Goal: Task Accomplishment & Management: Manage account settings

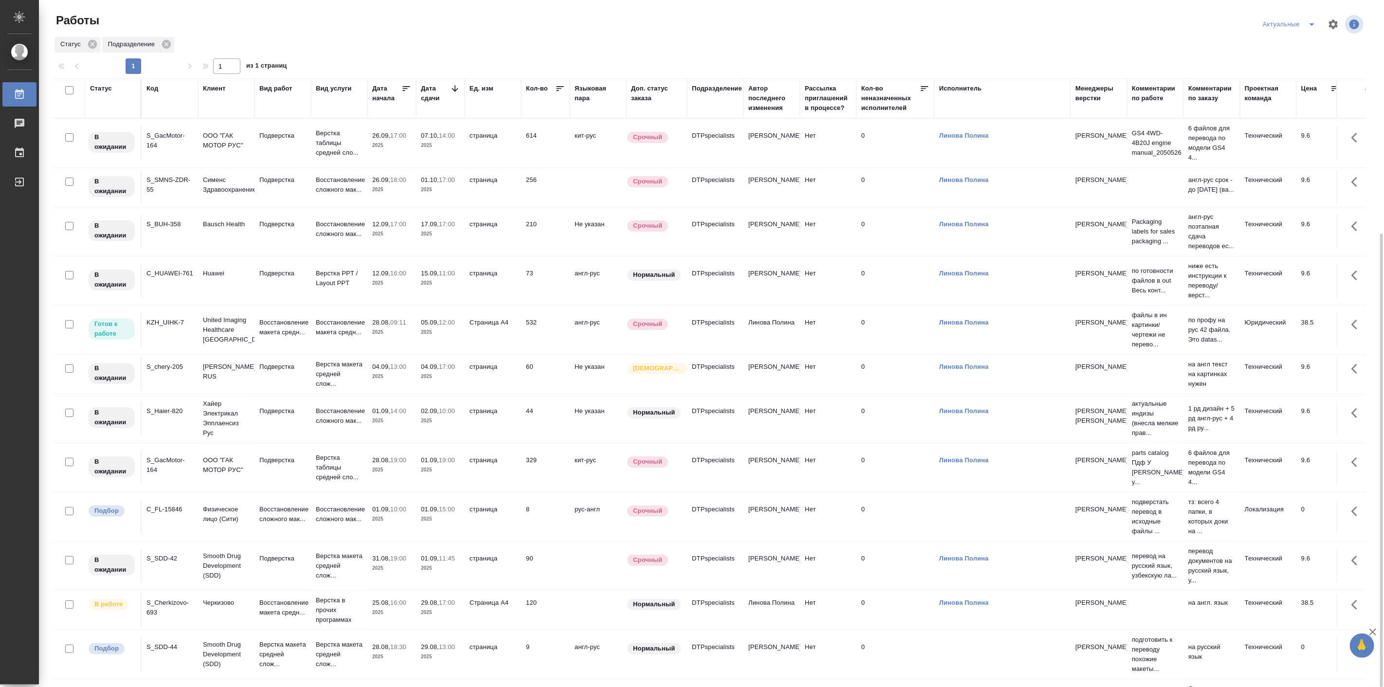
scroll to position [127, 0]
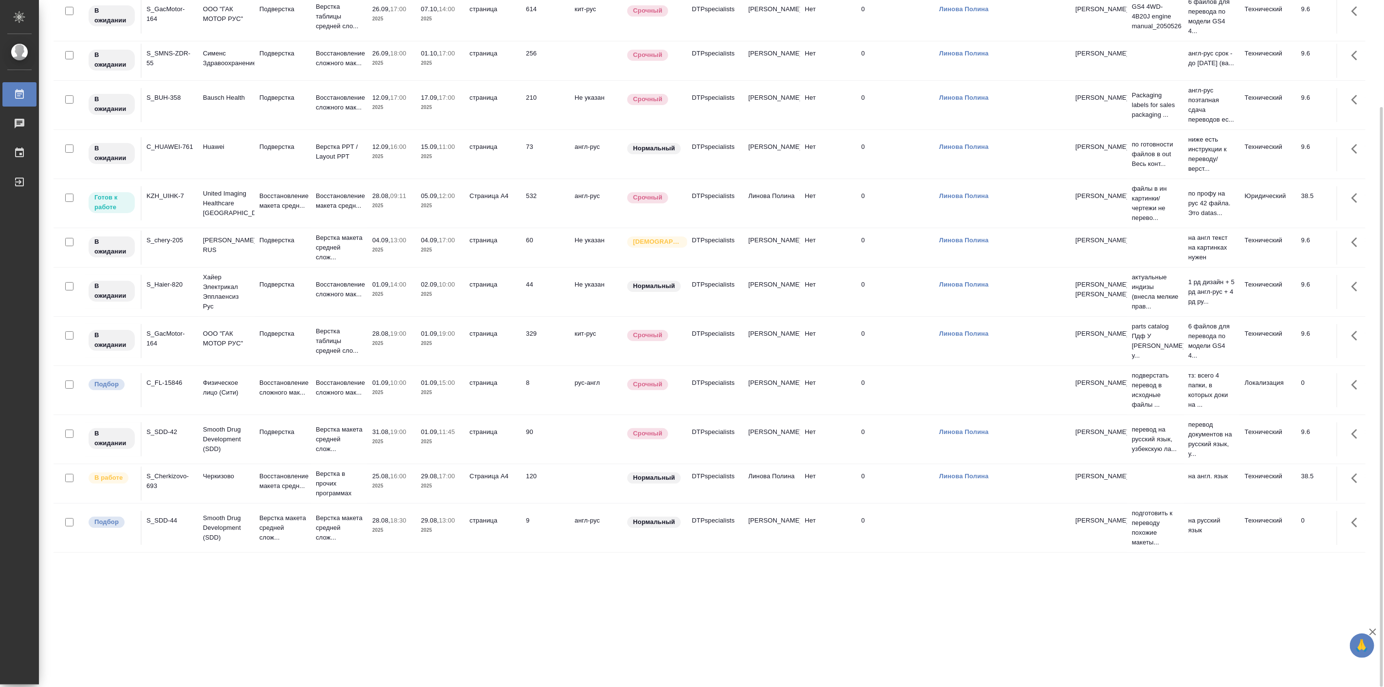
click at [358, 598] on div "Статус Код Клиент Вид работ Вид услуги Дата начала Дата сдачи Ед. изм Кол-во Яз…" at bounding box center [710, 317] width 1312 height 730
click at [187, 605] on div "Статус Код Клиент Вид работ Вид услуги Дата начала Дата сдачи Ед. изм Кол-во Яз…" at bounding box center [710, 317] width 1312 height 730
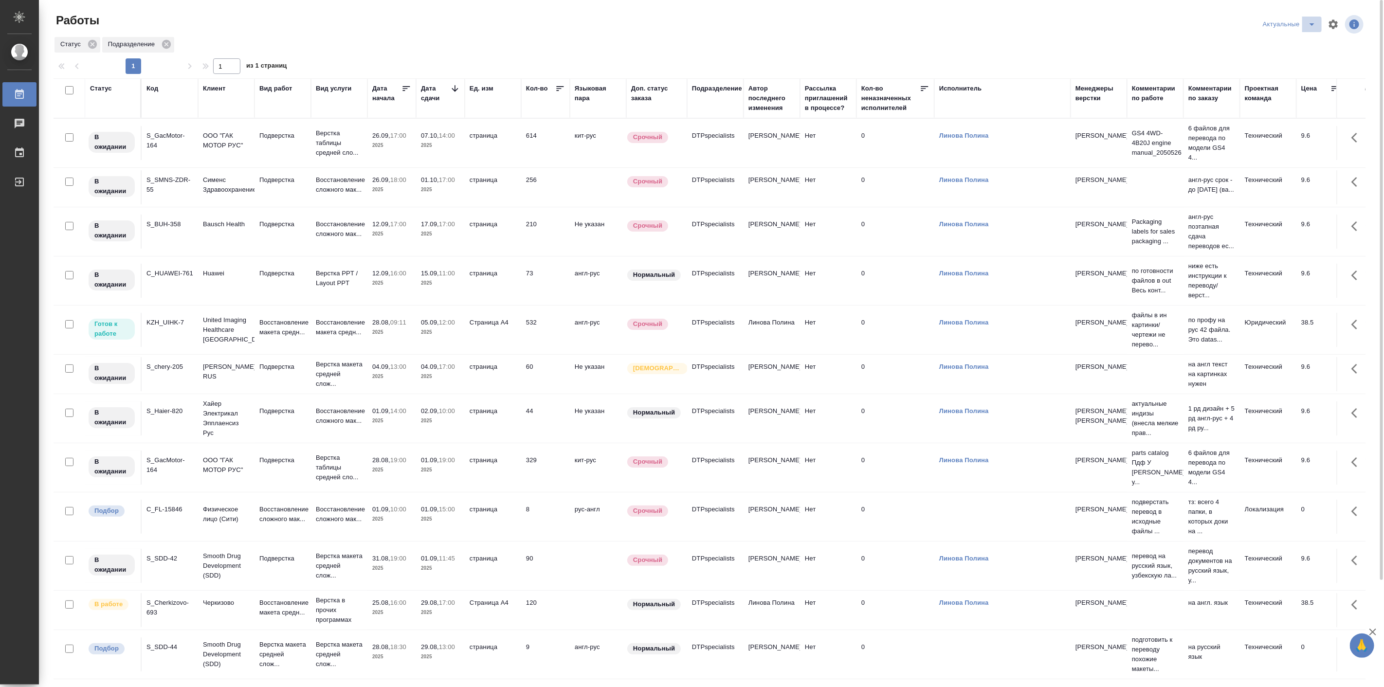
click at [1307, 23] on icon "split button" at bounding box center [1312, 24] width 12 height 12
click at [1282, 70] on li "Мои" at bounding box center [1290, 75] width 64 height 16
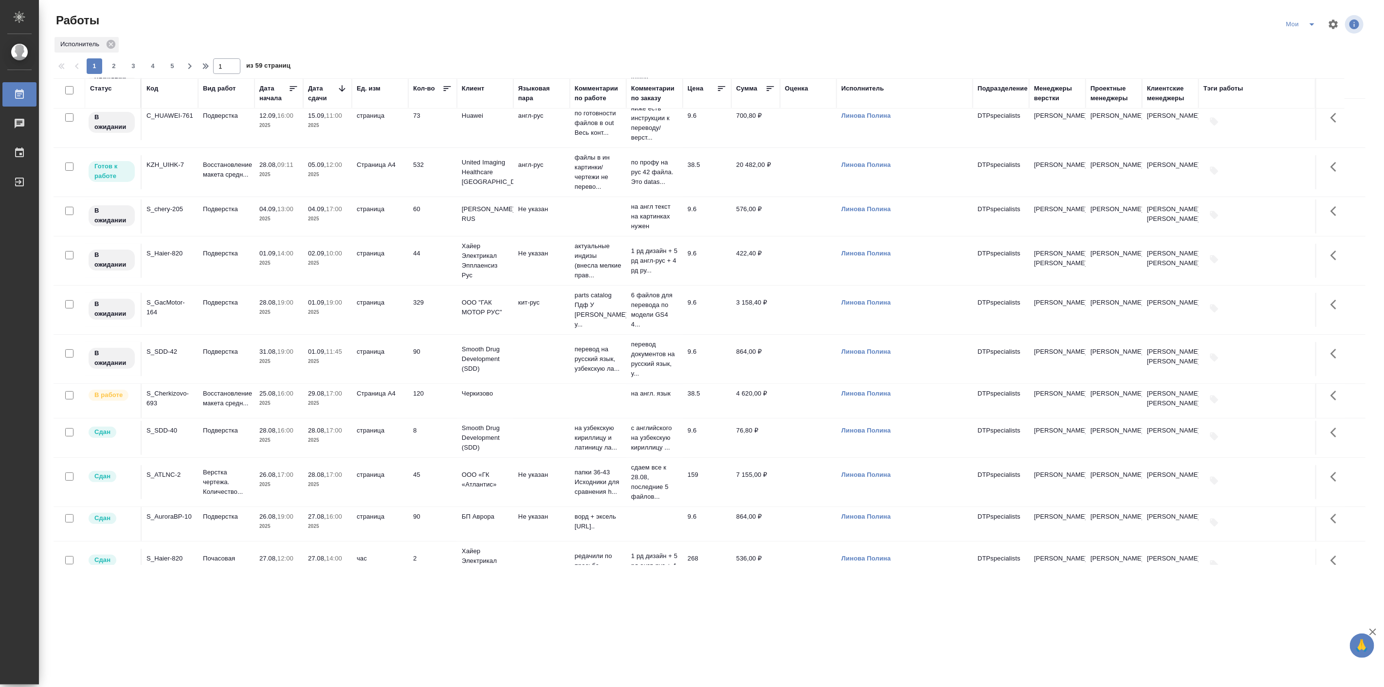
scroll to position [180, 0]
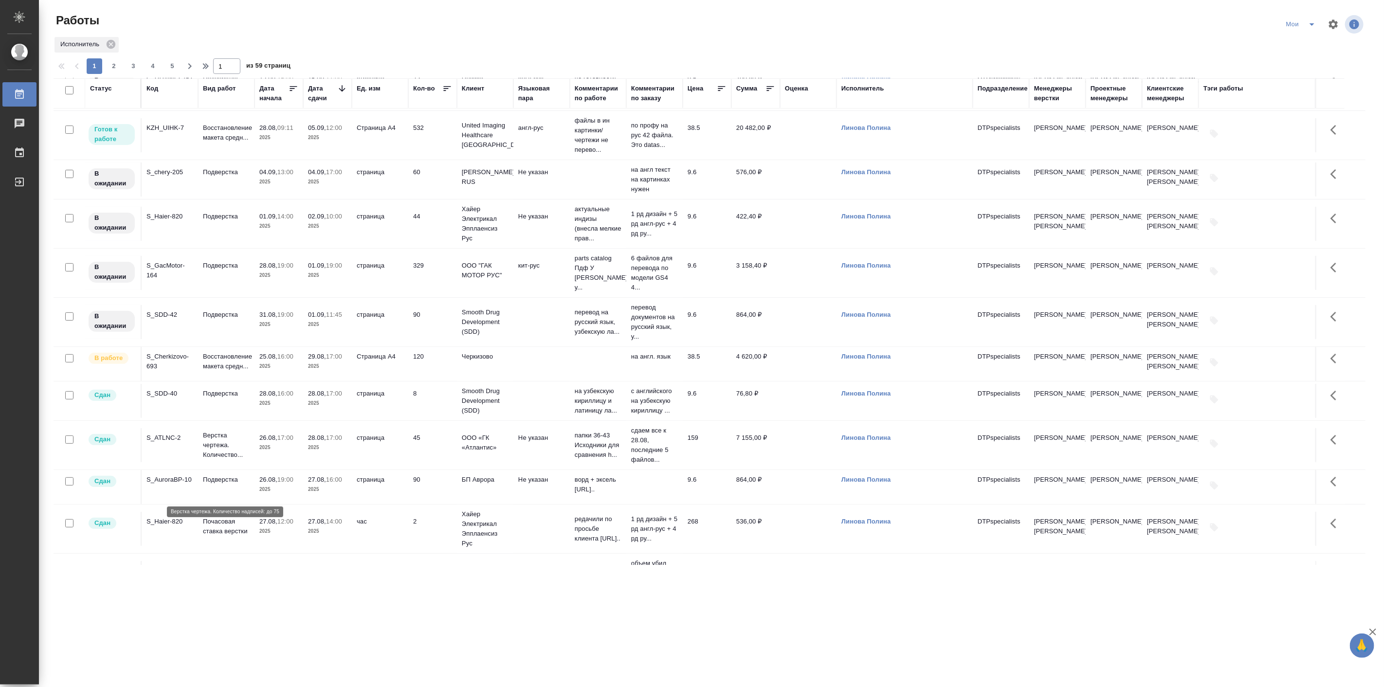
click at [229, 460] on p "Верстка чертежа. Количество..." at bounding box center [226, 445] width 47 height 29
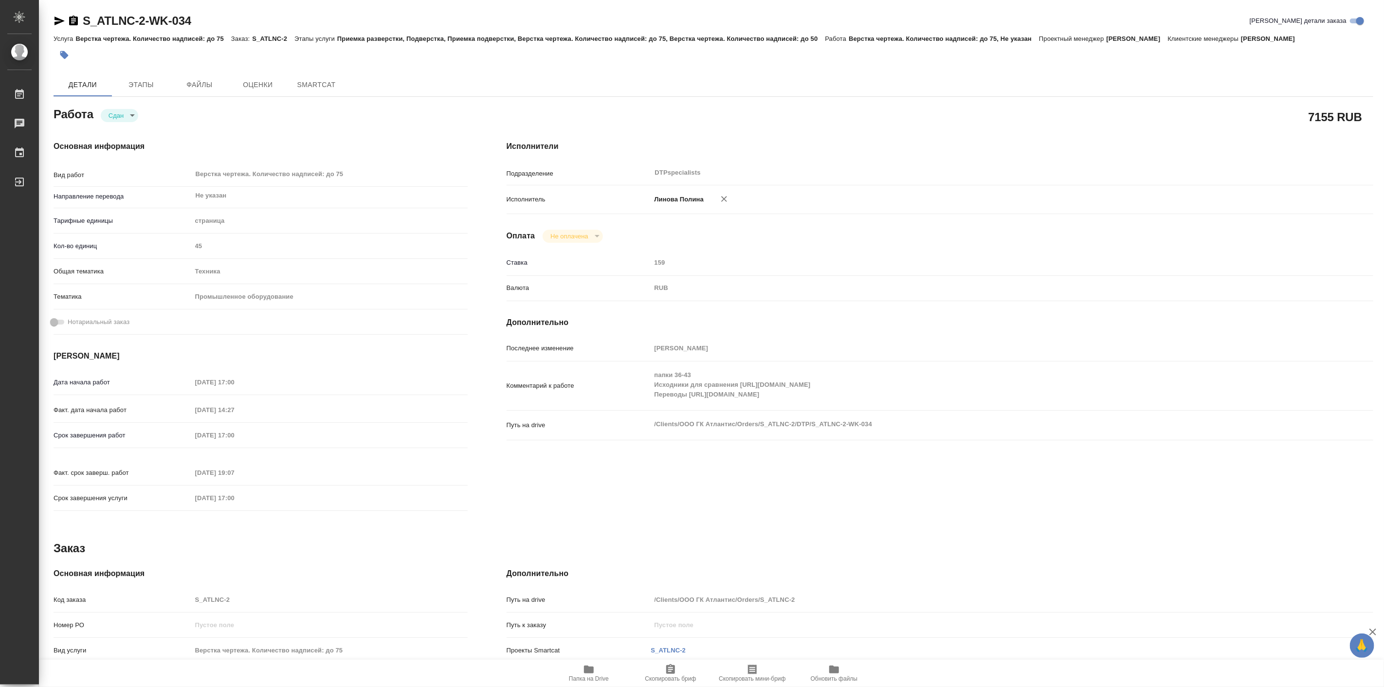
type textarea "x"
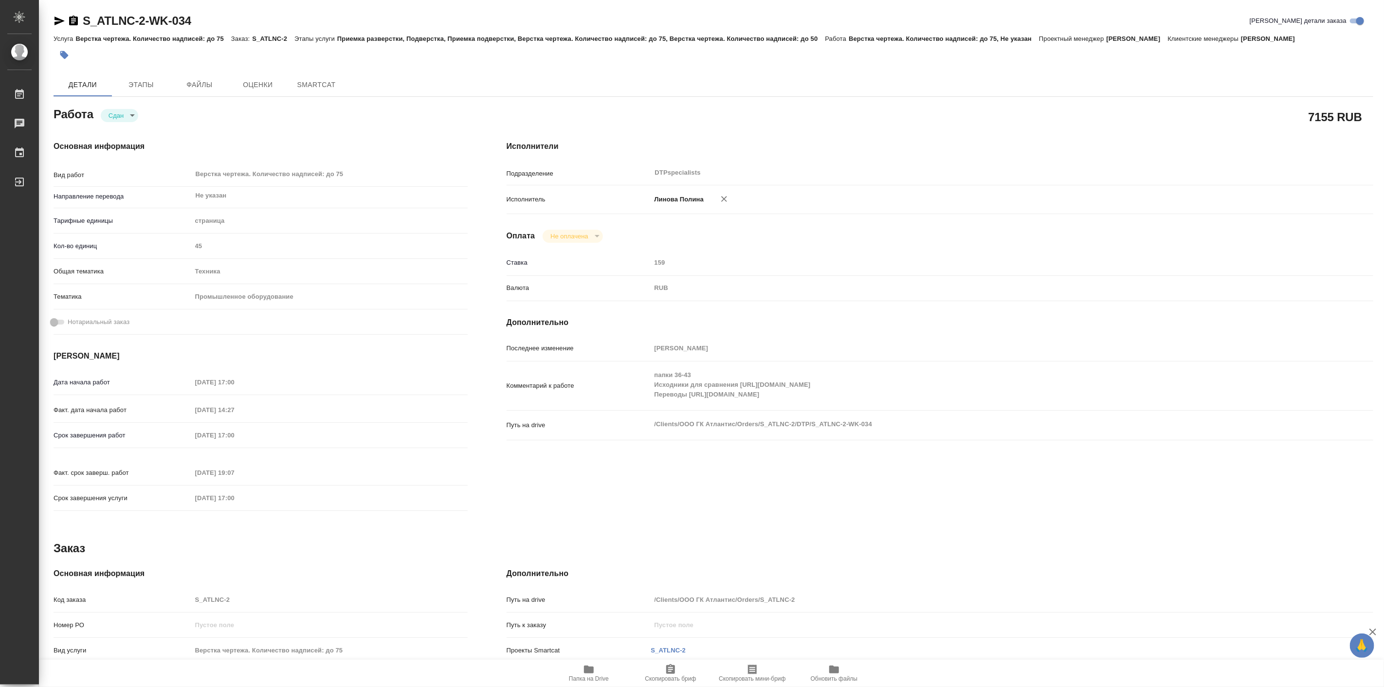
type textarea "x"
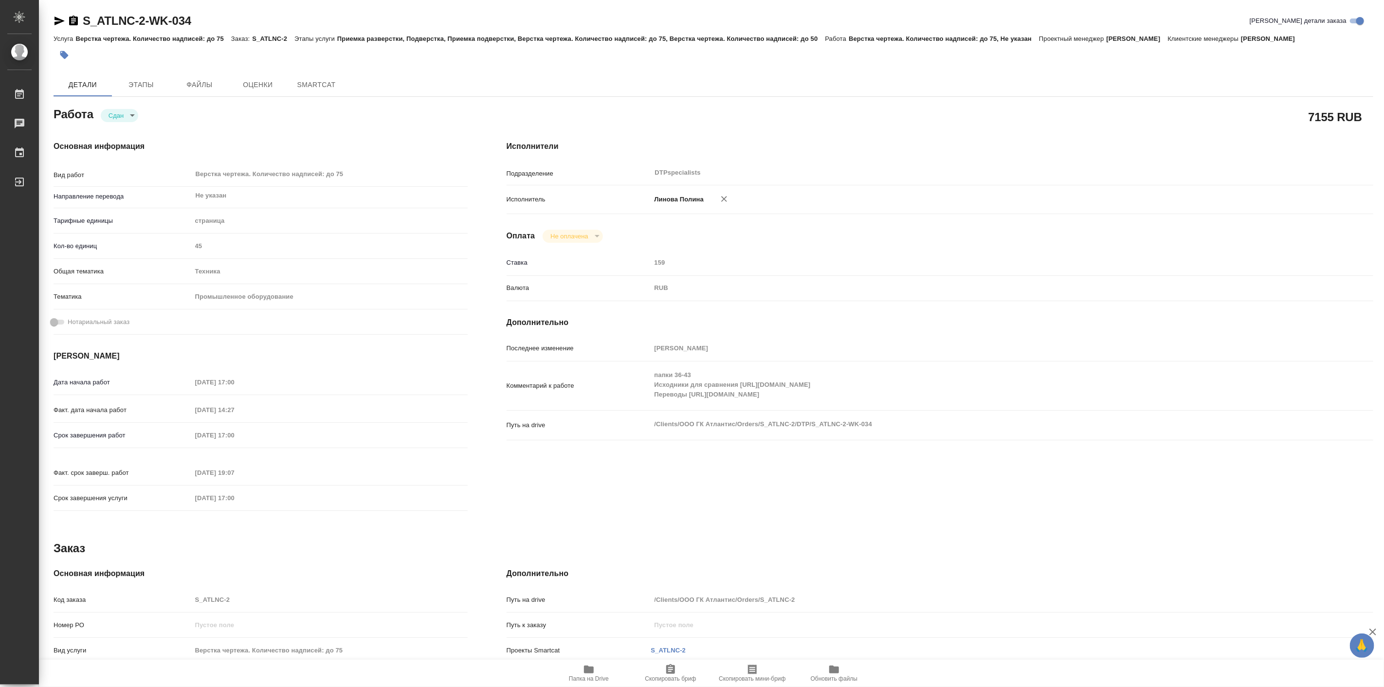
type textarea "x"
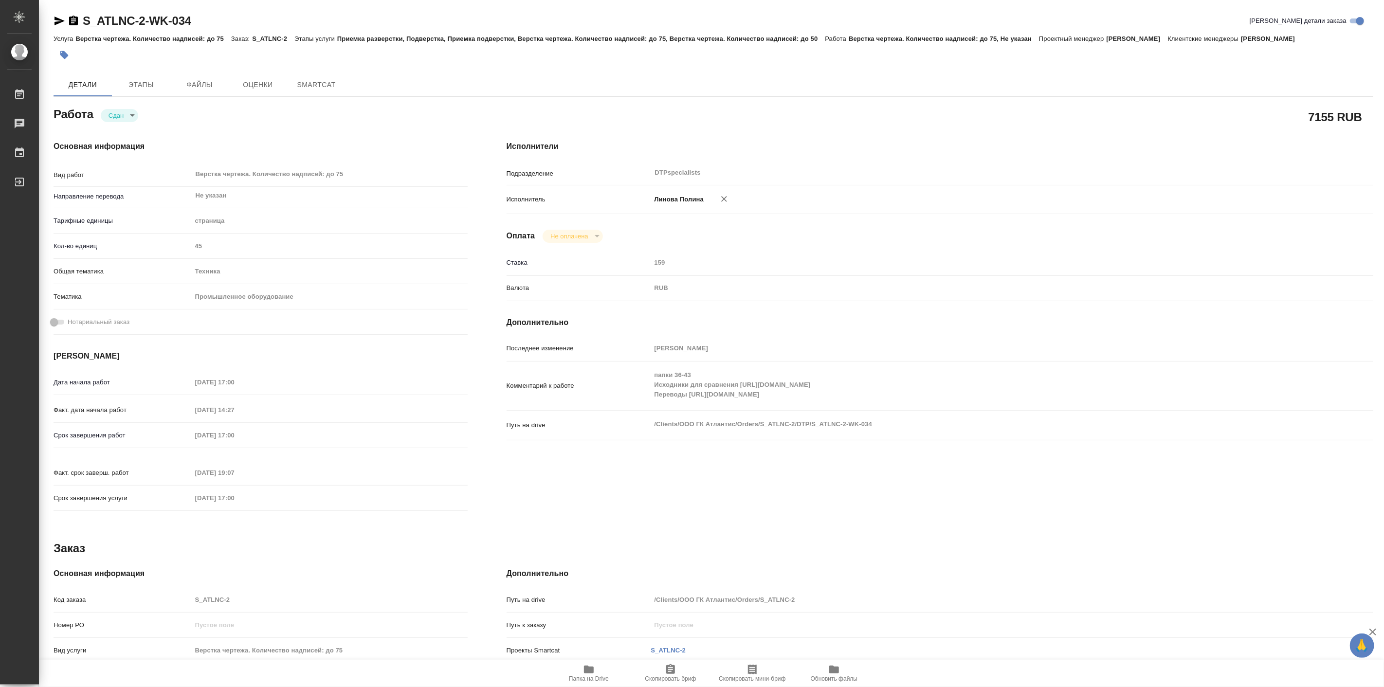
type textarea "x"
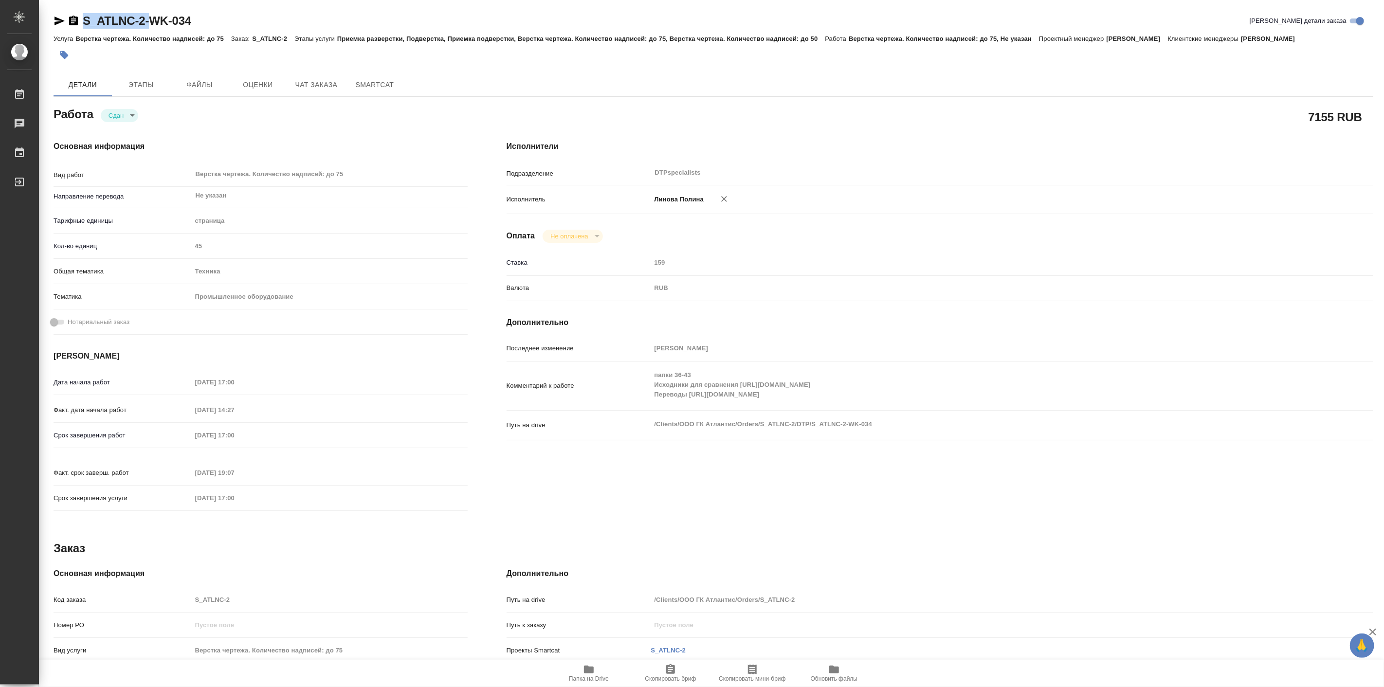
type textarea "x"
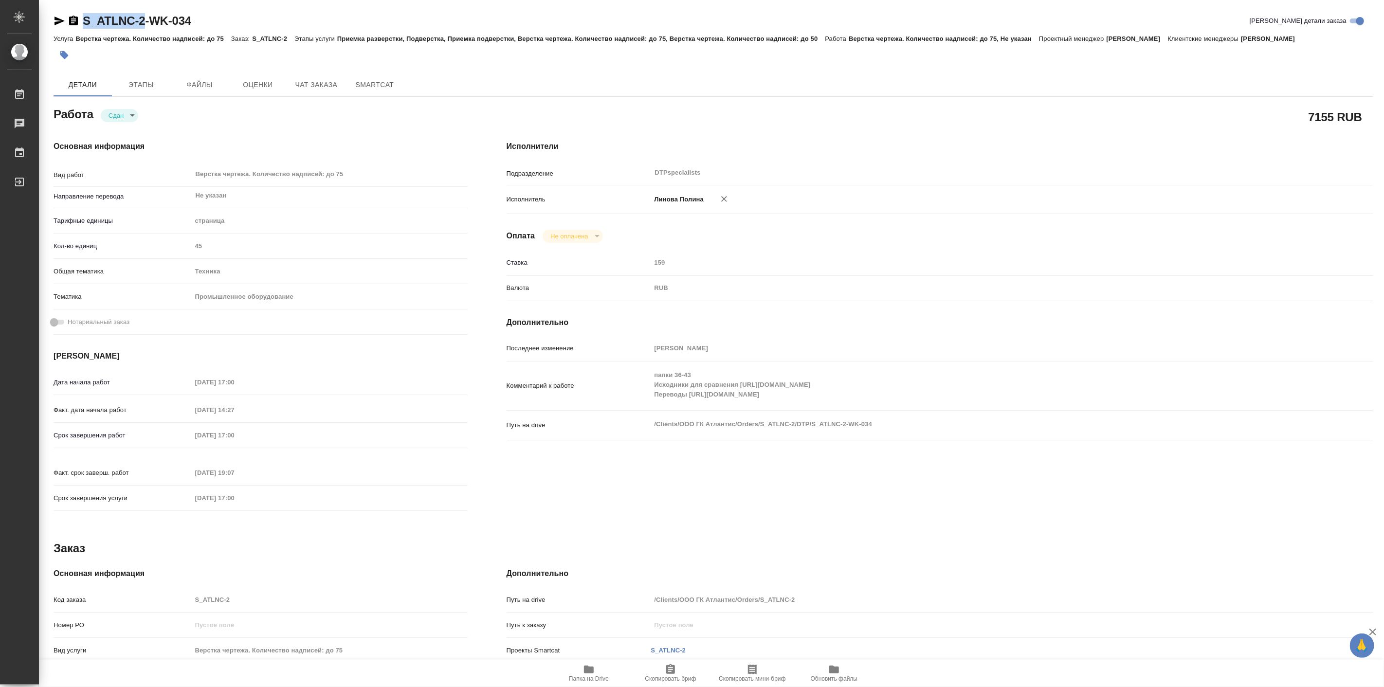
drag, startPoint x: 80, startPoint y: 7, endPoint x: 144, endPoint y: 27, distance: 67.1
click at [144, 27] on div "S_ATLNC-2-WK-034 Кратко детали заказа Услуга Верстка чертежа. Количество надпис…" at bounding box center [713, 414] width 1330 height 828
copy link "S_ATLNC-2"
type textarea "x"
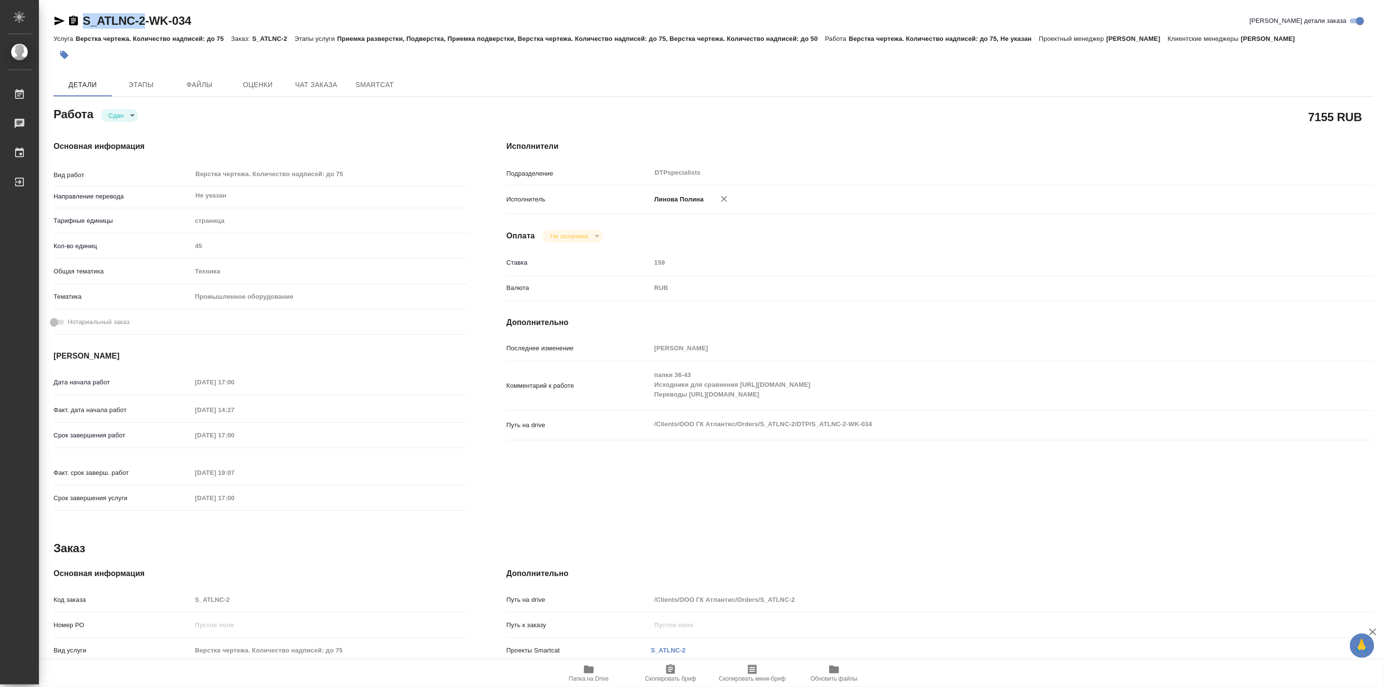
type textarea "x"
click at [331, 83] on span "Чат заказа" at bounding box center [316, 85] width 47 height 12
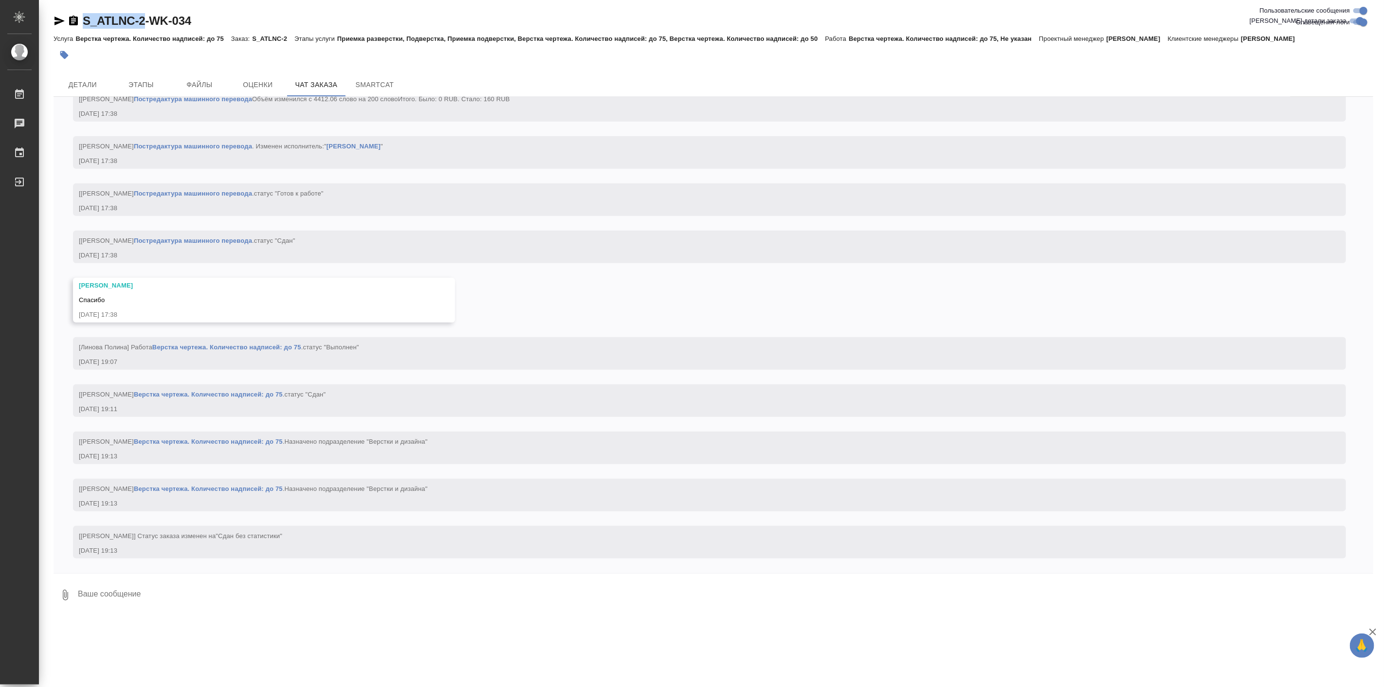
scroll to position [16808, 0]
click at [137, 80] on span "Этапы" at bounding box center [141, 85] width 47 height 12
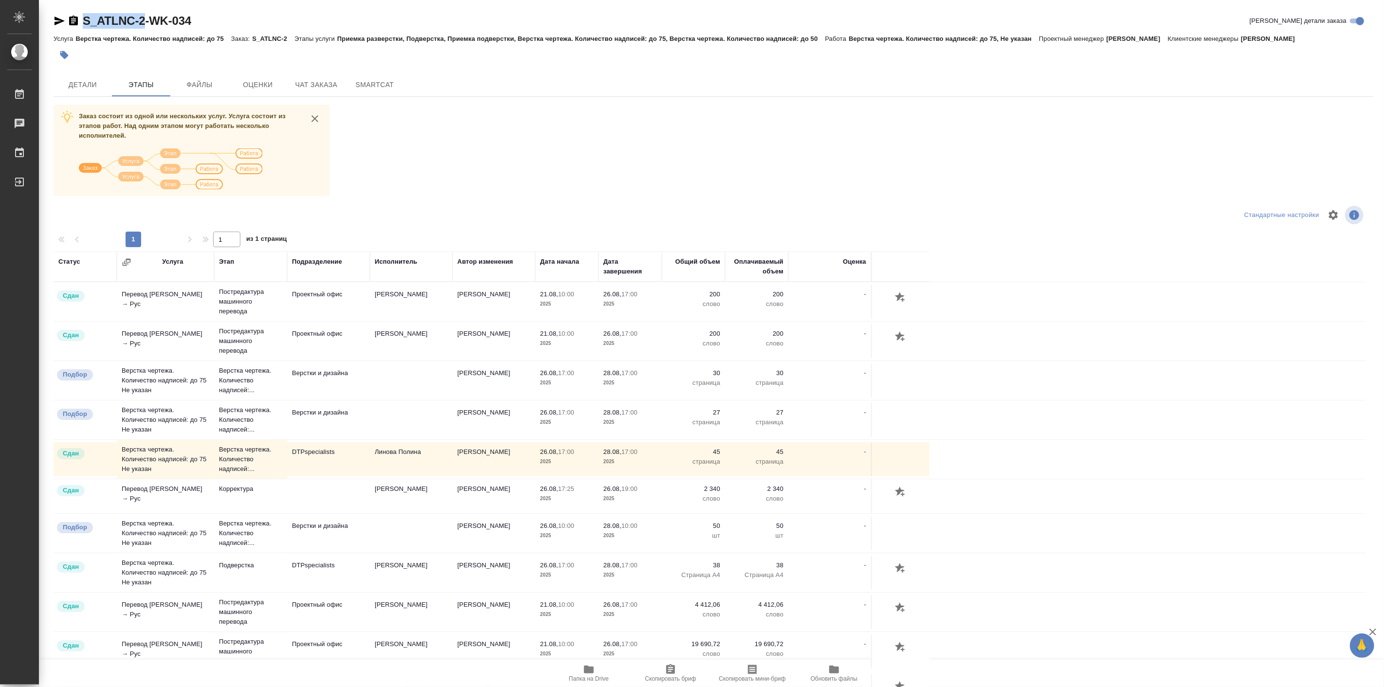
scroll to position [75, 0]
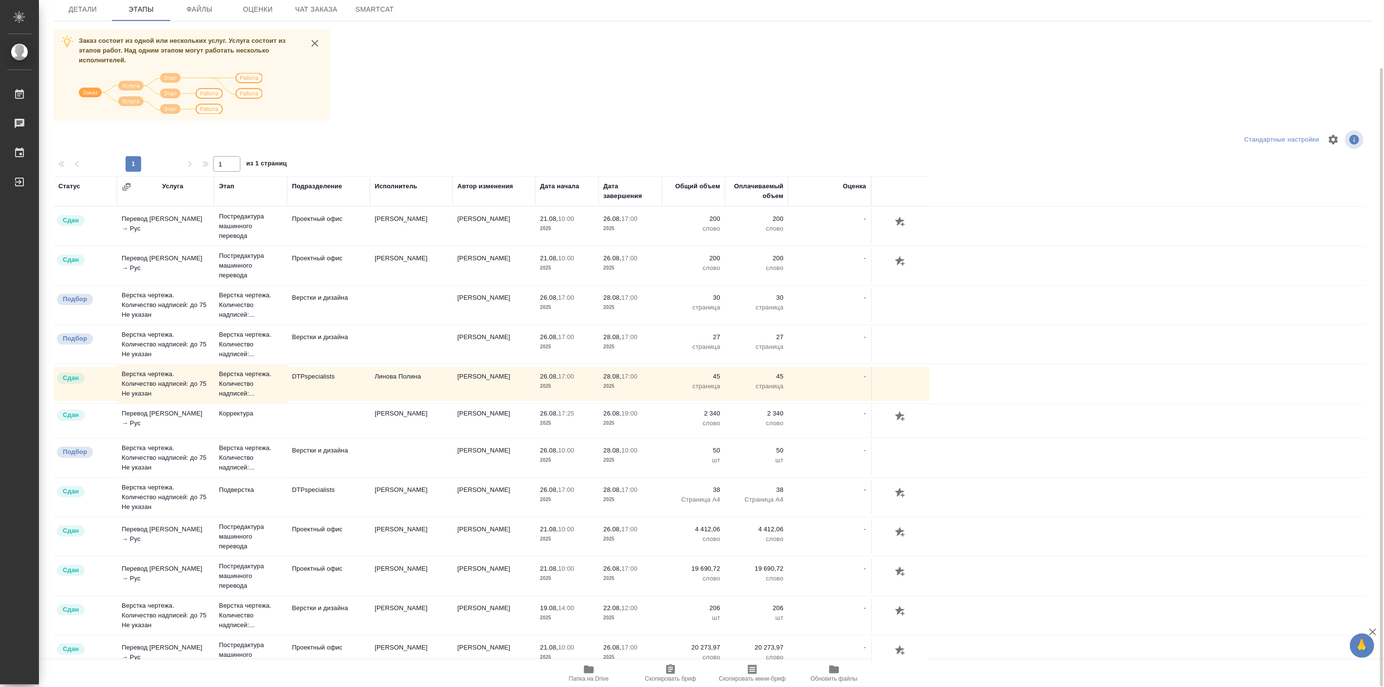
click at [190, 163] on div "1 1 из 1 страниц" at bounding box center [714, 164] width 1320 height 16
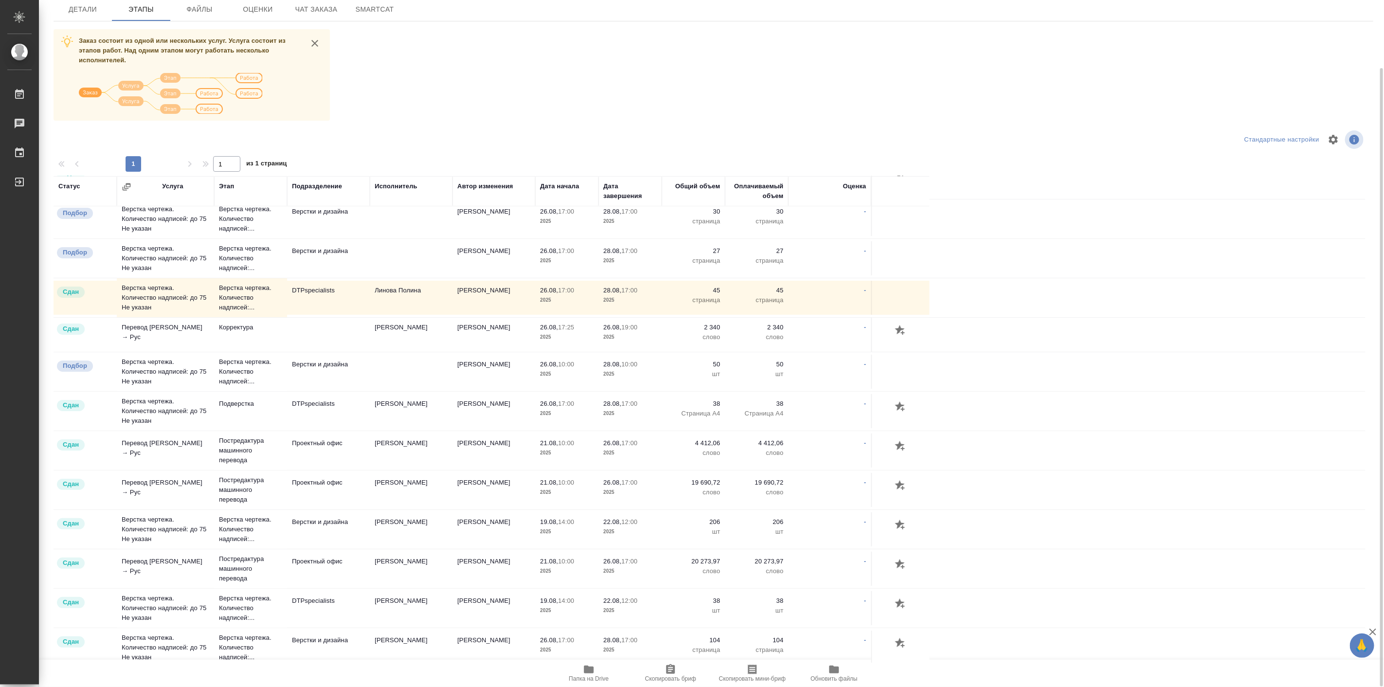
scroll to position [91, 0]
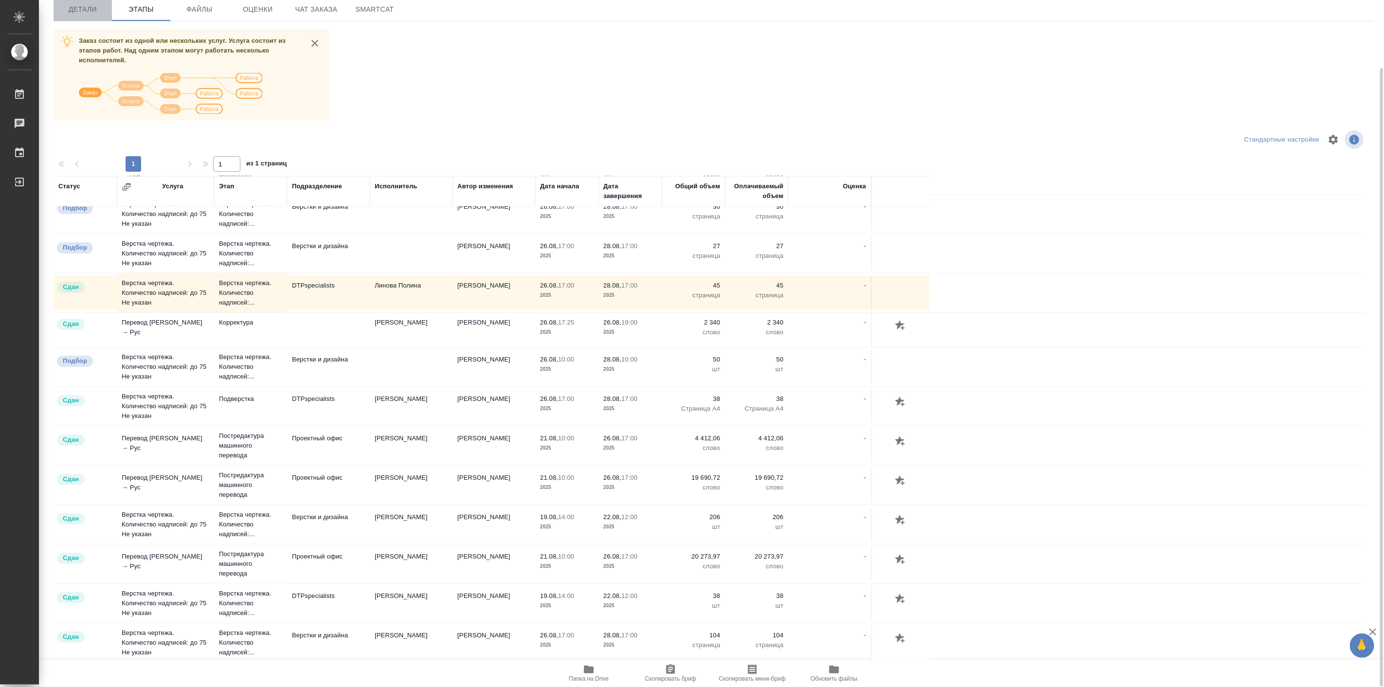
click at [83, 16] on button "Детали" at bounding box center [83, 9] width 58 height 23
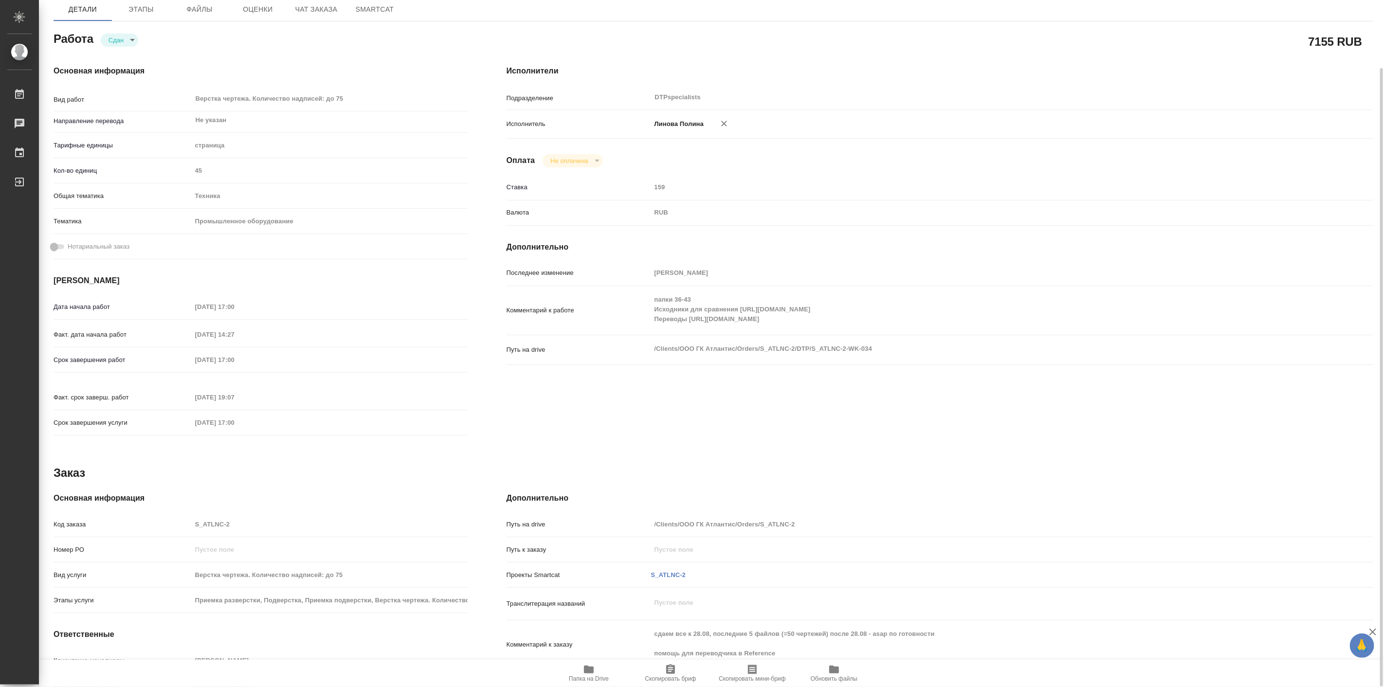
type textarea "x"
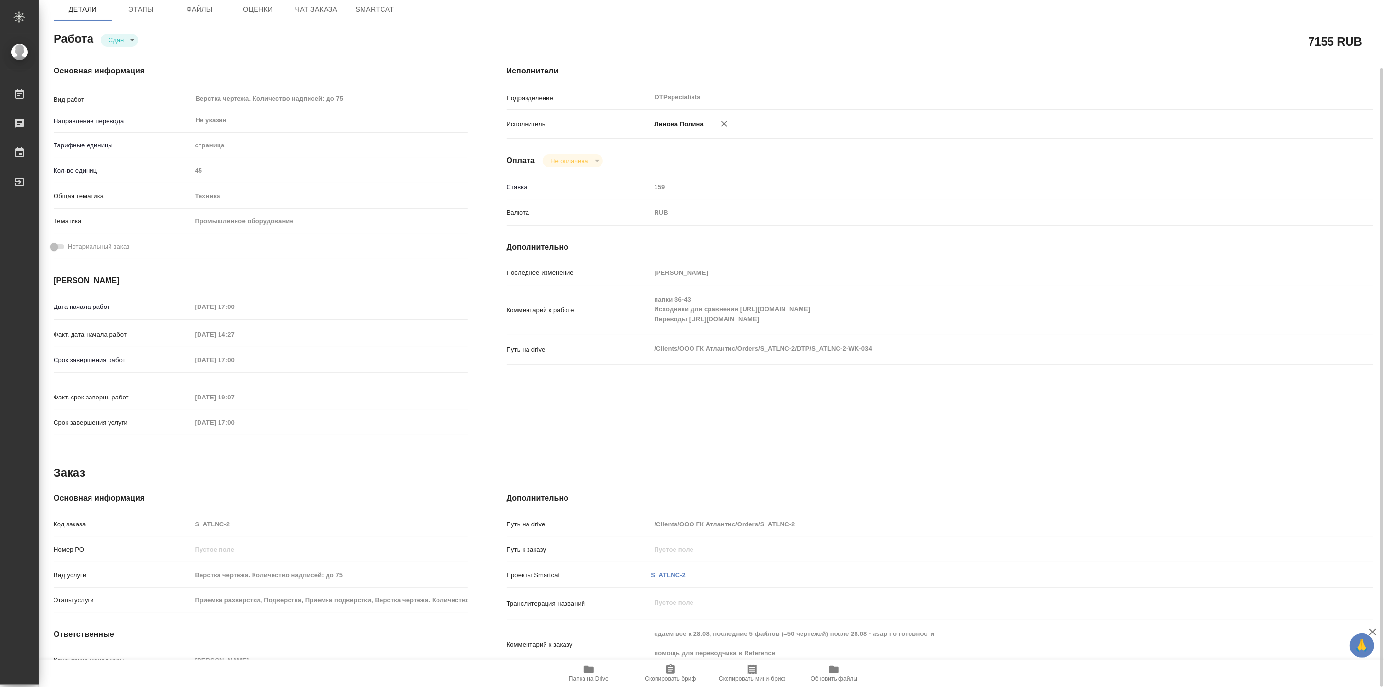
type textarea "x"
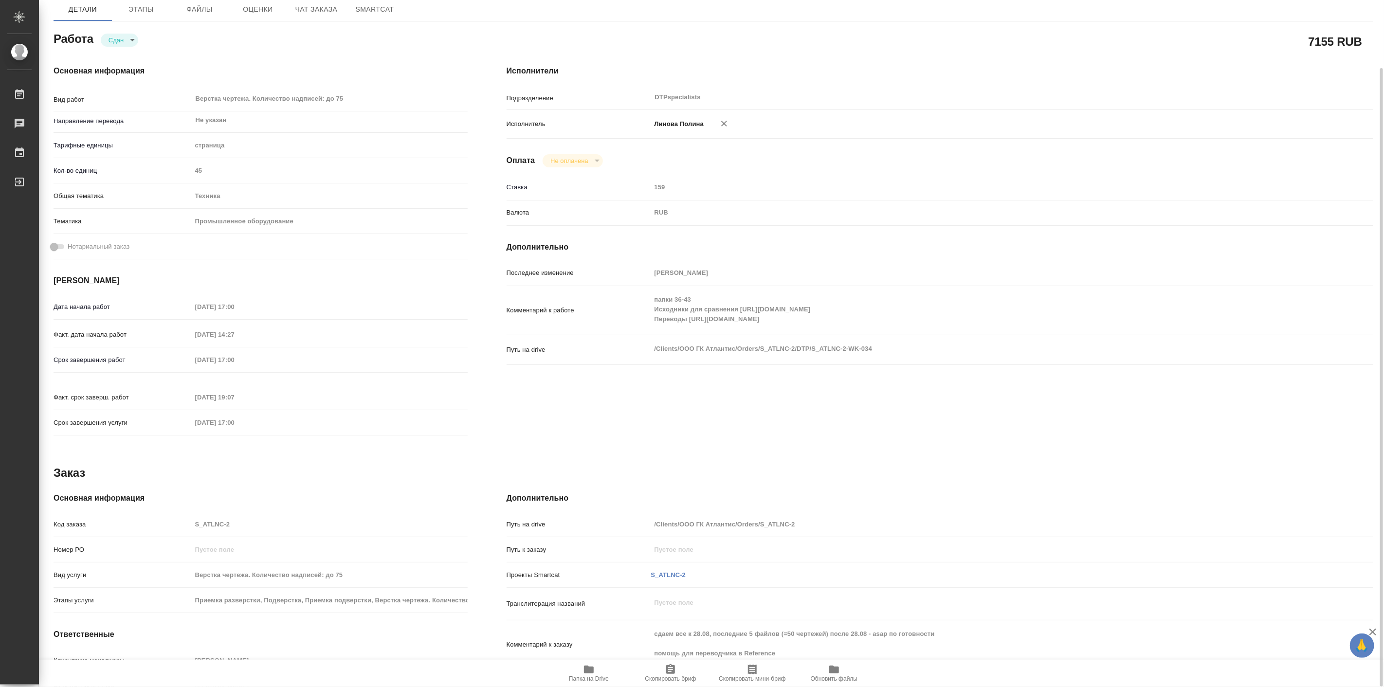
type textarea "x"
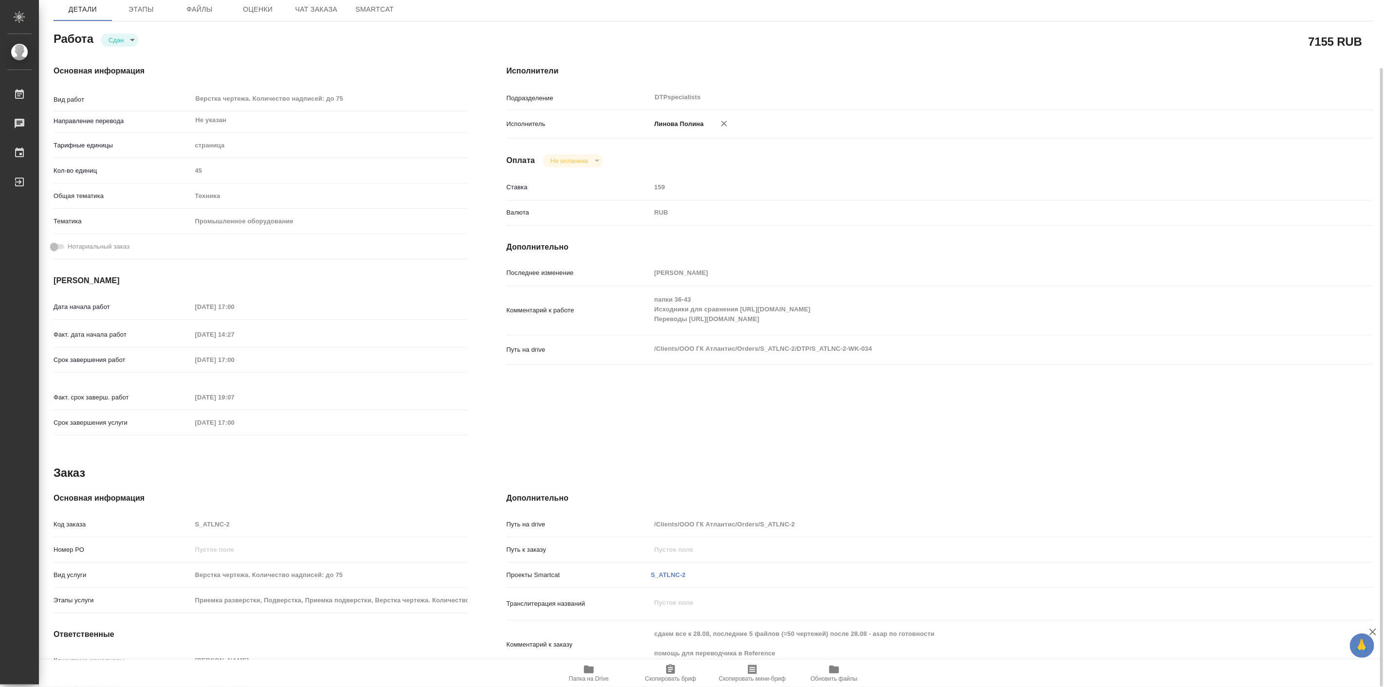
type textarea "x"
